Goal: Task Accomplishment & Management: Manage account settings

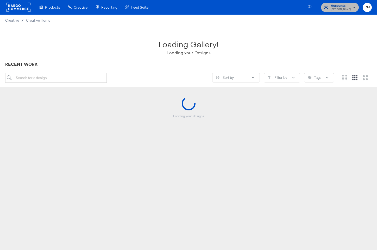
click at [350, 4] on span "Accounts" at bounding box center [341, 5] width 20 height 5
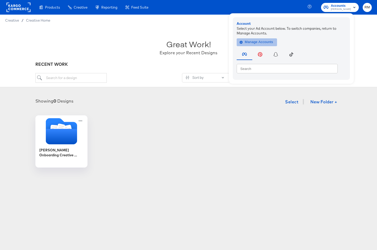
click at [266, 44] on span "Manage Accounts" at bounding box center [257, 42] width 33 height 6
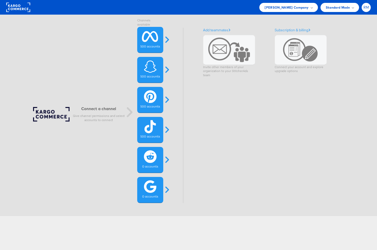
click at [368, 8] on span "RM" at bounding box center [367, 7] width 6 height 3
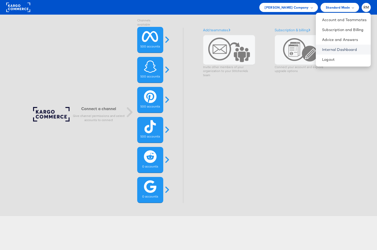
click at [345, 50] on link "Internal Dashboard" at bounding box center [344, 49] width 45 height 5
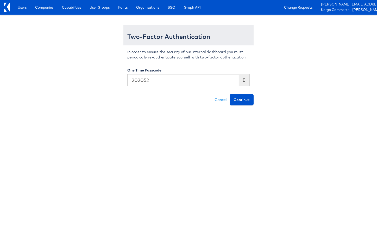
type input "202052"
click at [230, 94] on button "Continue" at bounding box center [242, 99] width 24 height 11
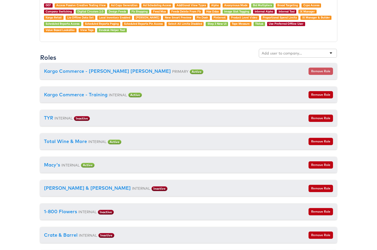
scroll to position [576, 0]
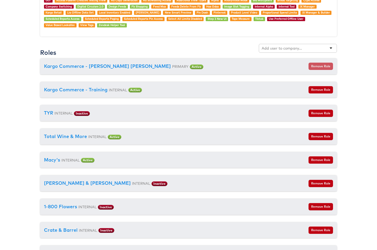
click at [297, 45] on div at bounding box center [298, 48] width 78 height 9
type input "c"
type input "vitamin"
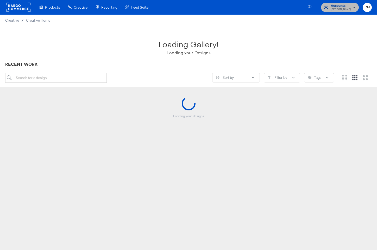
click at [357, 7] on rect "button" at bounding box center [354, 7] width 6 height 6
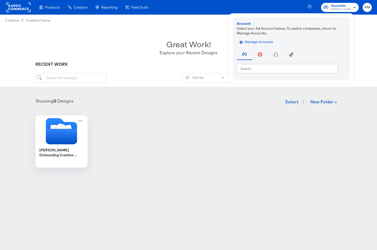
click at [256, 42] on span "Manage Accounts" at bounding box center [257, 42] width 33 height 6
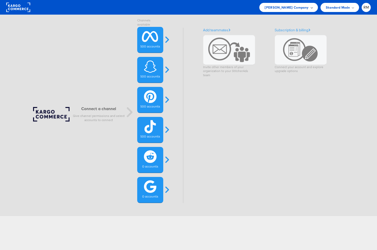
click at [308, 7] on span "[PERSON_NAME] Company" at bounding box center [287, 7] width 44 height 5
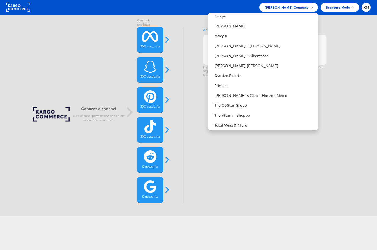
scroll to position [241, 0]
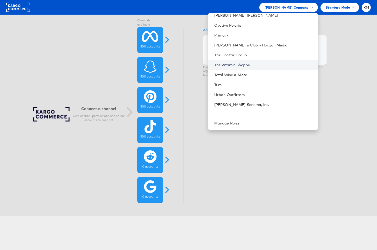
click at [284, 67] on link "The Vitamin Shoppe" at bounding box center [264, 64] width 100 height 5
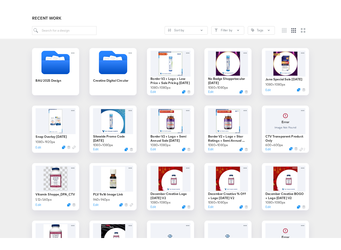
scroll to position [35, 0]
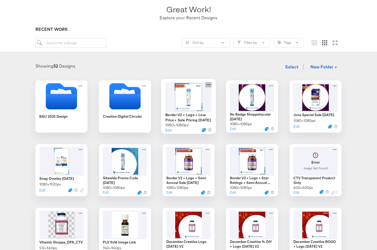
click at [210, 85] on icon at bounding box center [209, 84] width 4 height 1
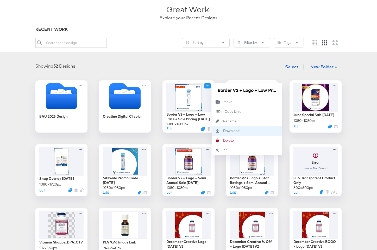
click at [223, 127] on div "Download Download" at bounding box center [247, 131] width 70 height 10
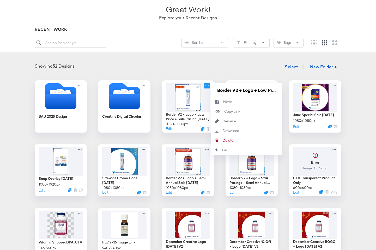
click at [229, 66] on div "Showing 52 Designs Select New Folder +" at bounding box center [187, 66] width 365 height 11
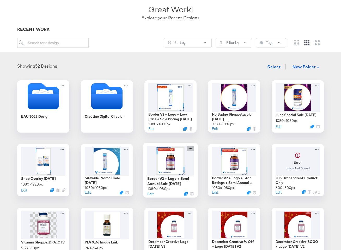
scroll to position [43, 0]
